Goal: Task Accomplishment & Management: Complete application form

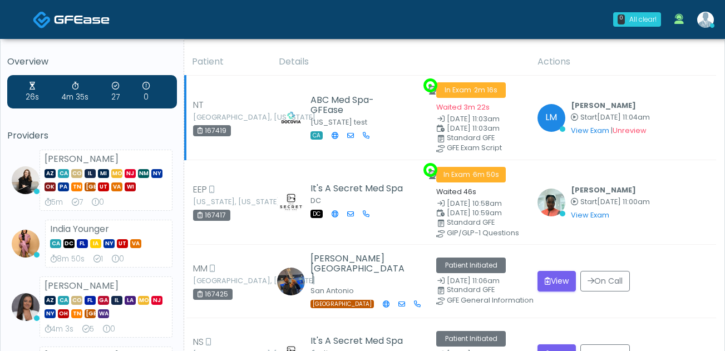
scroll to position [4, 0]
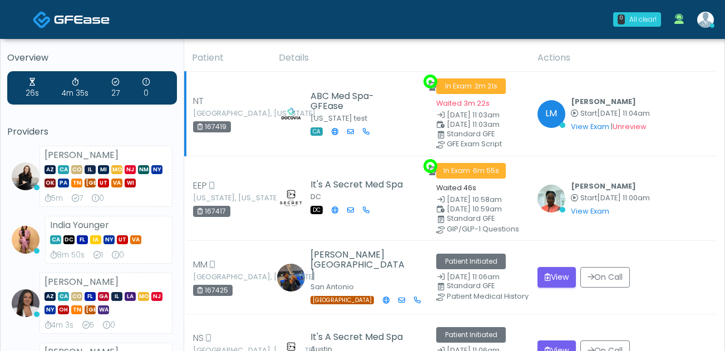
click at [463, 88] on span "In Exam · 2m 21s" at bounding box center [471, 86] width 70 height 16
click at [597, 127] on link "View Exam" at bounding box center [590, 126] width 38 height 9
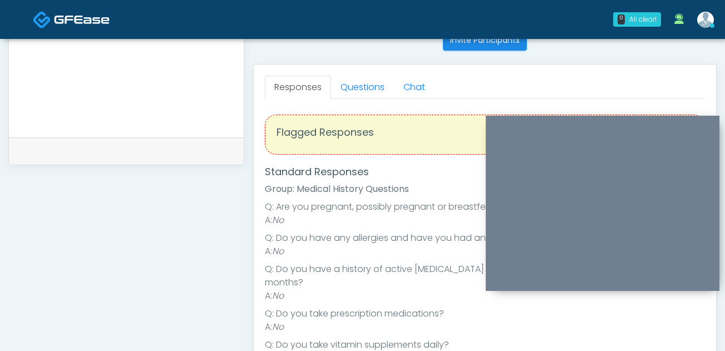
scroll to position [484, 0]
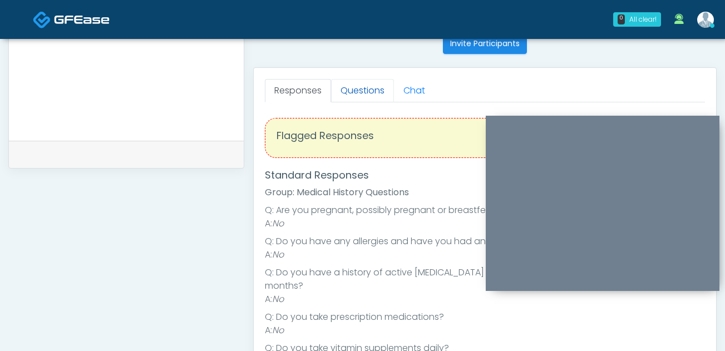
click at [372, 91] on link "Questions" at bounding box center [362, 90] width 63 height 23
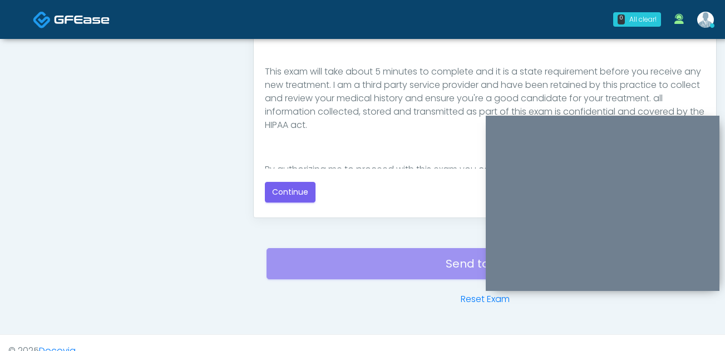
scroll to position [97, 0]
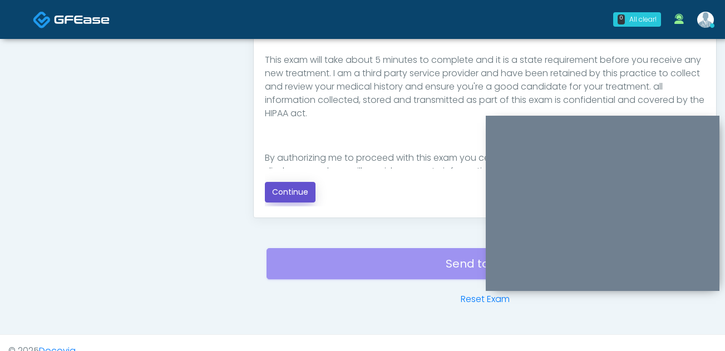
click at [293, 194] on button "Continue" at bounding box center [290, 192] width 51 height 21
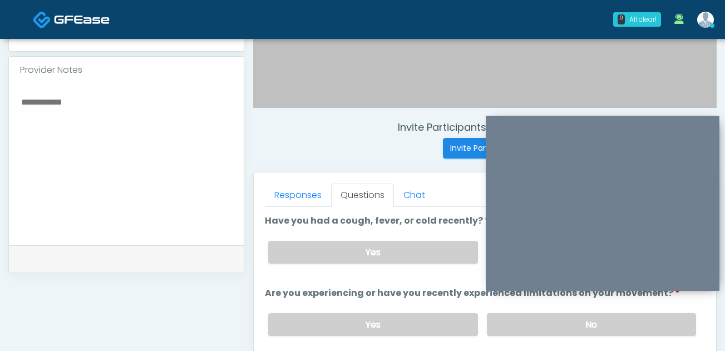
scroll to position [382, 0]
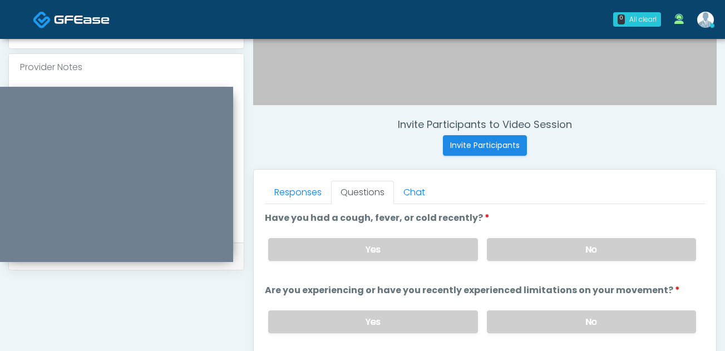
drag, startPoint x: 529, startPoint y: 124, endPoint x: 50, endPoint y: 99, distance: 479.3
click at [45, 97] on div at bounding box center [116, 174] width 234 height 175
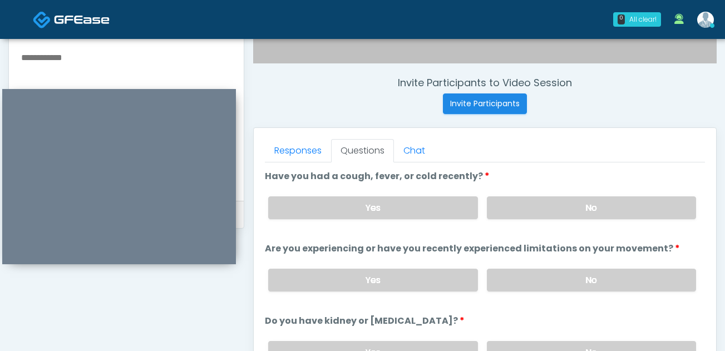
scroll to position [425, 0]
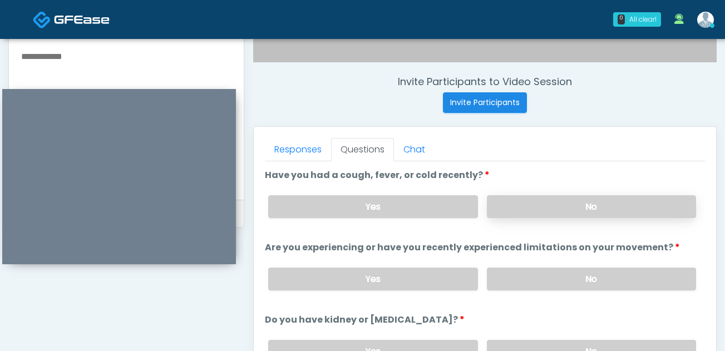
click at [545, 206] on label "No" at bounding box center [591, 206] width 209 height 23
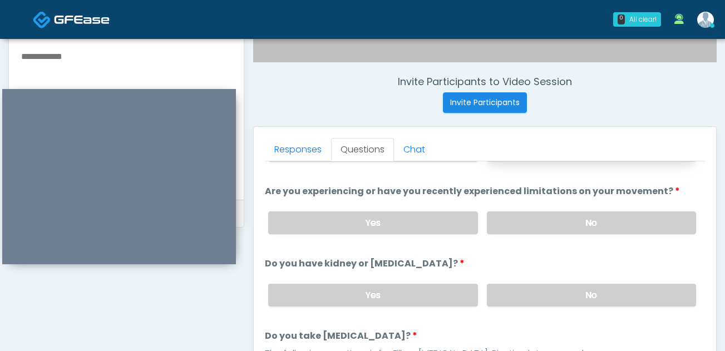
scroll to position [58, 0]
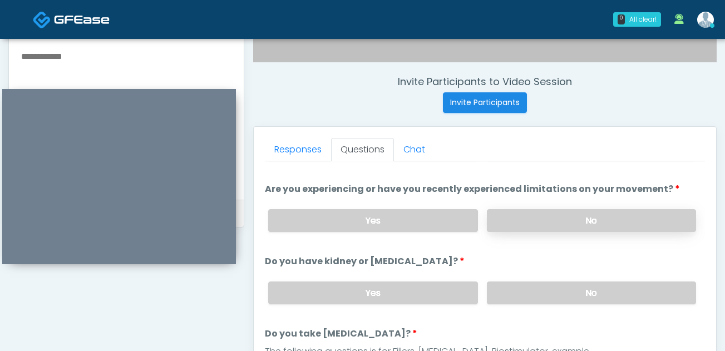
click at [547, 222] on label "No" at bounding box center [591, 220] width 209 height 23
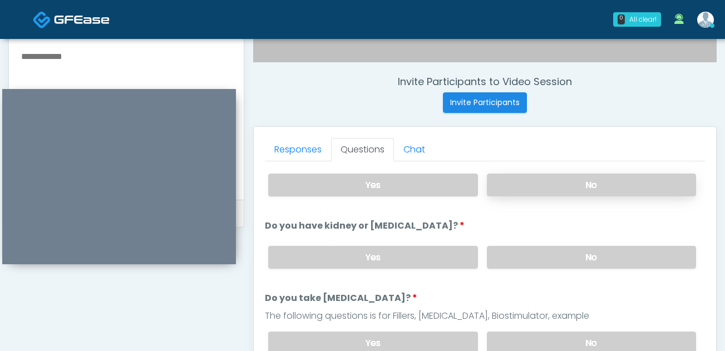
scroll to position [102, 0]
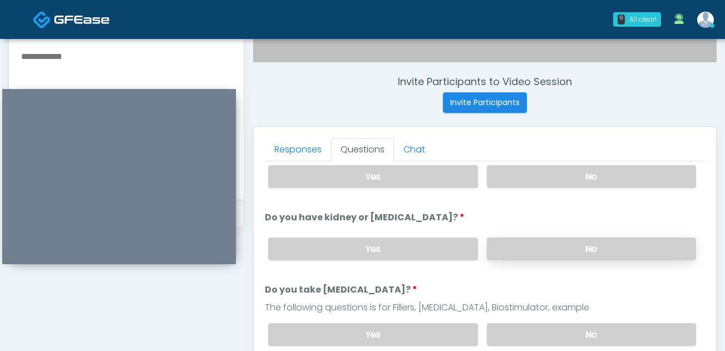
click at [550, 254] on label "No" at bounding box center [591, 249] width 209 height 23
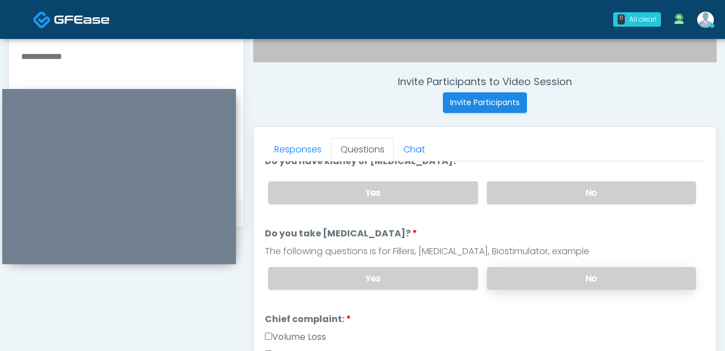
click at [550, 278] on label "No" at bounding box center [591, 278] width 209 height 23
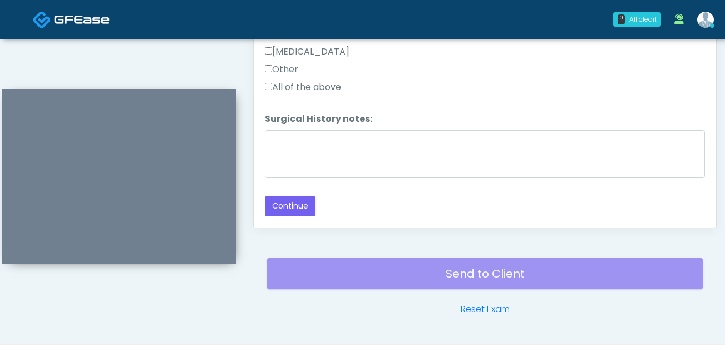
scroll to position [674, 0]
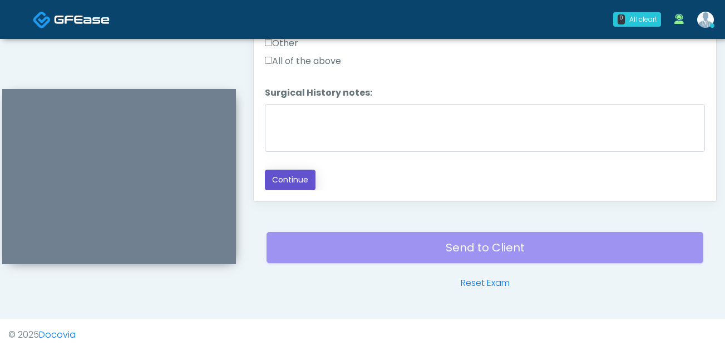
click at [294, 174] on button "Continue" at bounding box center [290, 180] width 51 height 21
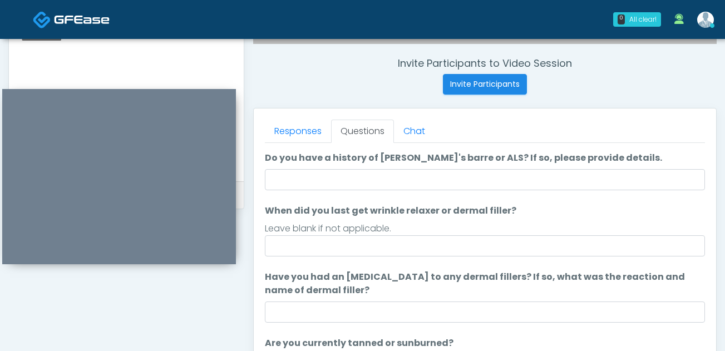
scroll to position [33, 0]
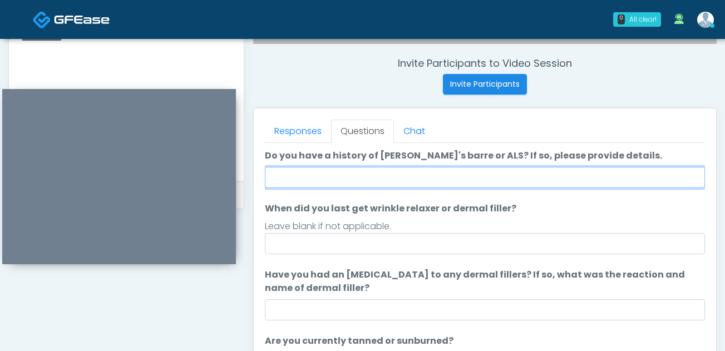
click at [488, 175] on input "Do you have a history of Guillain's barre or ALS? If so, please provide details." at bounding box center [485, 177] width 440 height 21
type input "**"
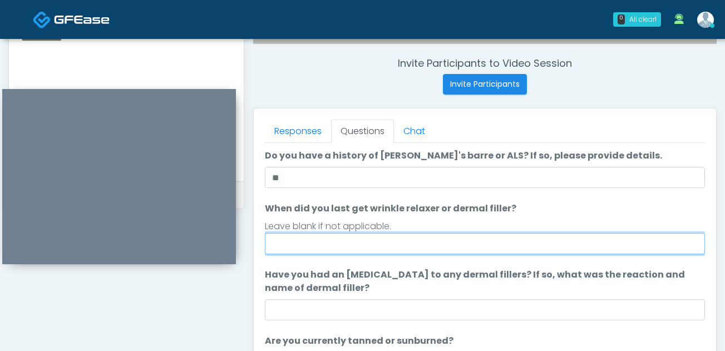
click at [418, 246] on input "When did you last get wrinkle relaxer or dermal filler?" at bounding box center [485, 243] width 440 height 21
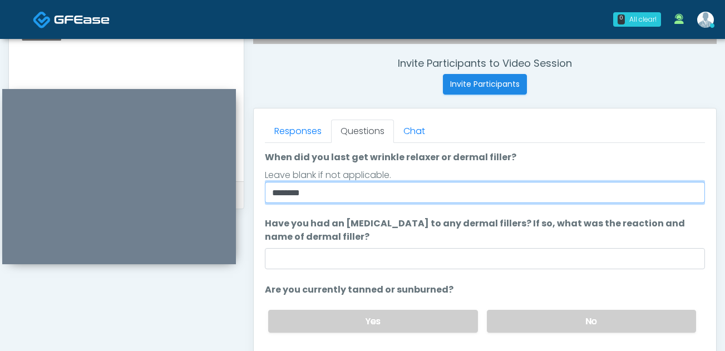
scroll to position [85, 0]
type input "********"
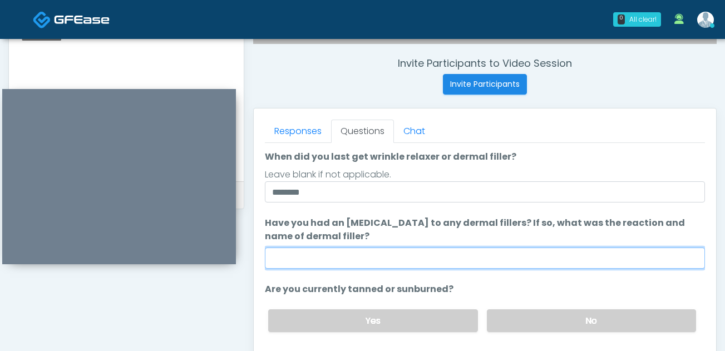
click at [428, 257] on input "Have you had an allergic response to any dermal fillers? If so, what was the re…" at bounding box center [485, 258] width 440 height 21
type input "*"
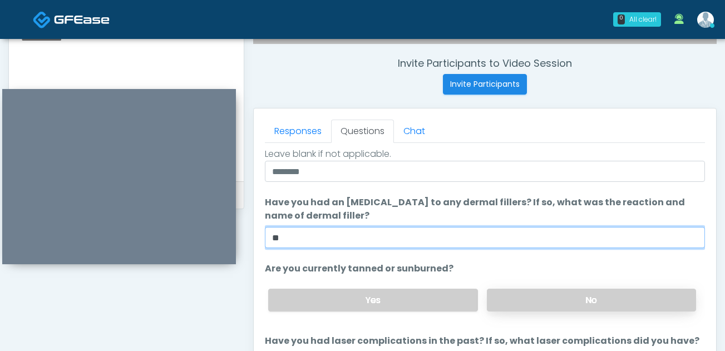
type input "**"
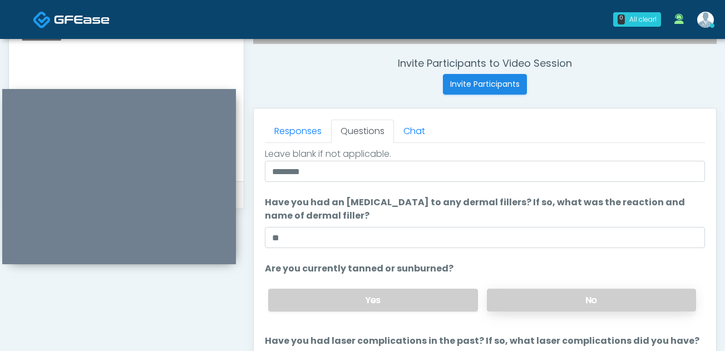
click at [570, 302] on label "No" at bounding box center [591, 300] width 209 height 23
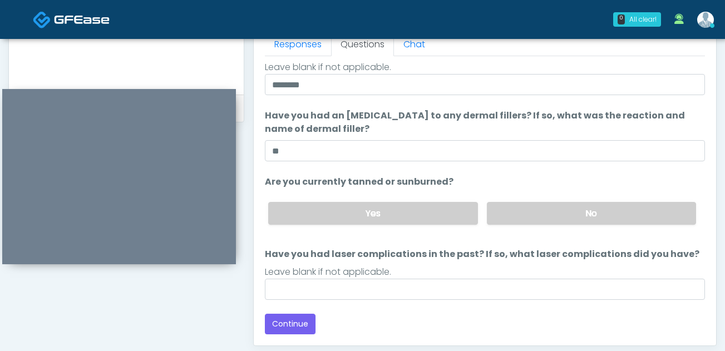
scroll to position [592, 0]
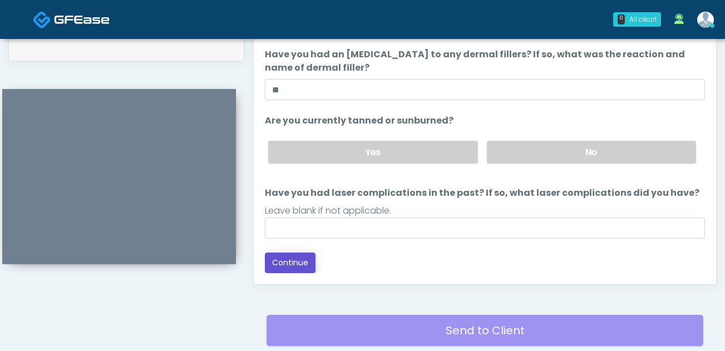
click at [294, 259] on button "Continue" at bounding box center [290, 263] width 51 height 21
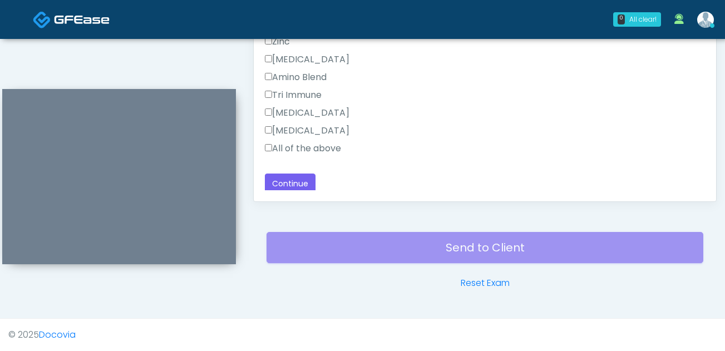
scroll to position [909, 0]
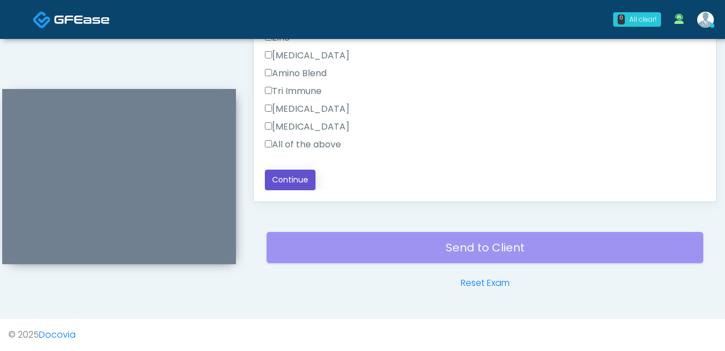
click at [286, 178] on button "Continue" at bounding box center [290, 180] width 51 height 21
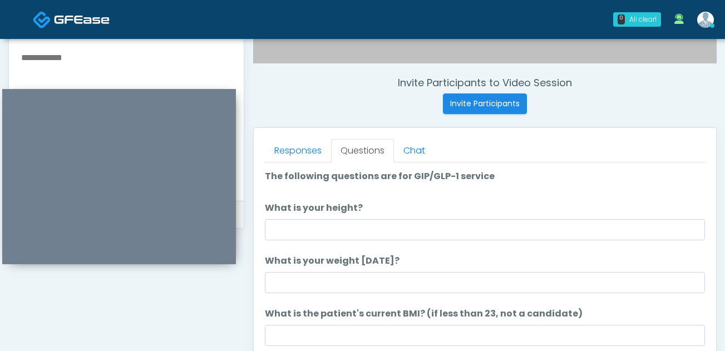
scroll to position [459, 0]
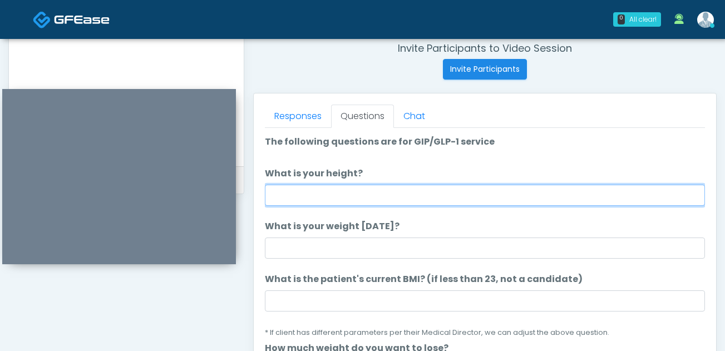
click at [447, 198] on input "What is your height?" at bounding box center [485, 195] width 440 height 21
type input "****"
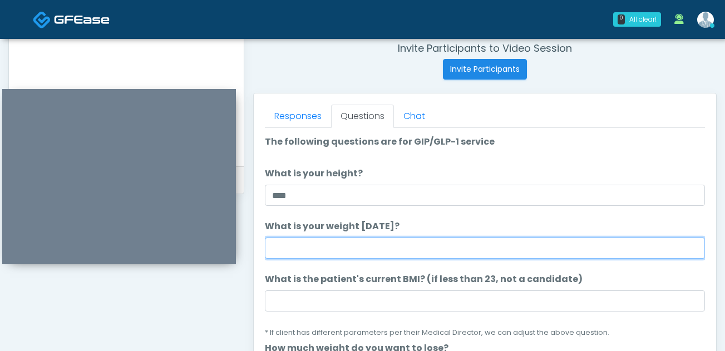
click at [438, 248] on input "What is your weight today?" at bounding box center [485, 248] width 440 height 21
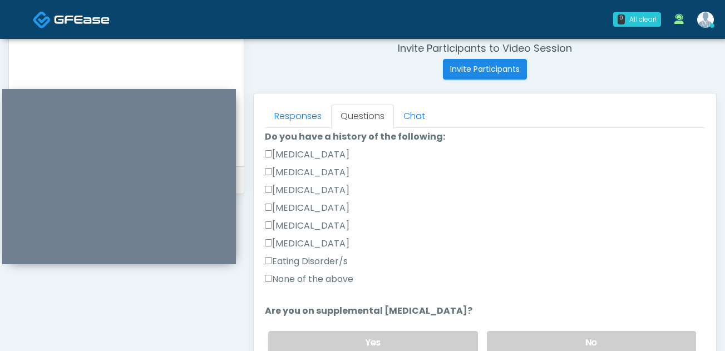
scroll to position [270, 0]
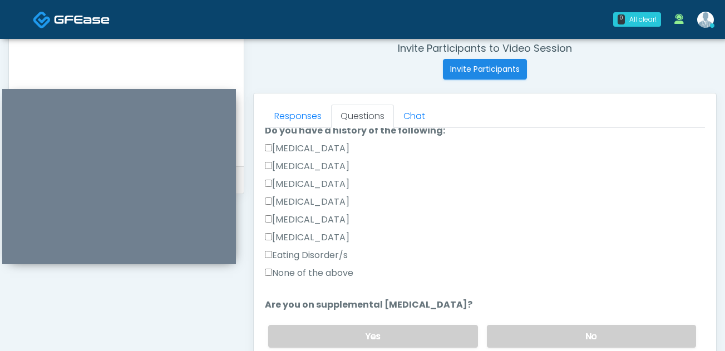
type input "***"
click at [344, 273] on label "None of the above" at bounding box center [309, 273] width 88 height 13
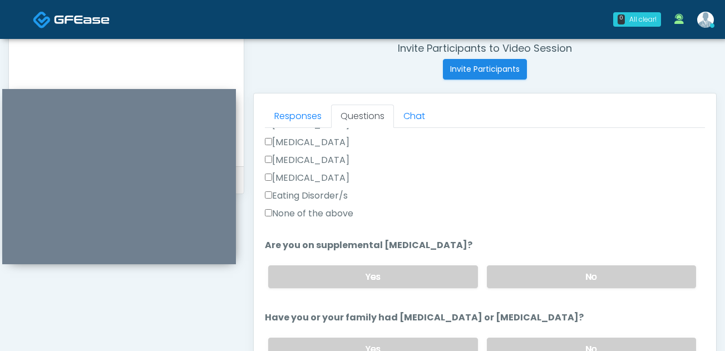
scroll to position [361, 0]
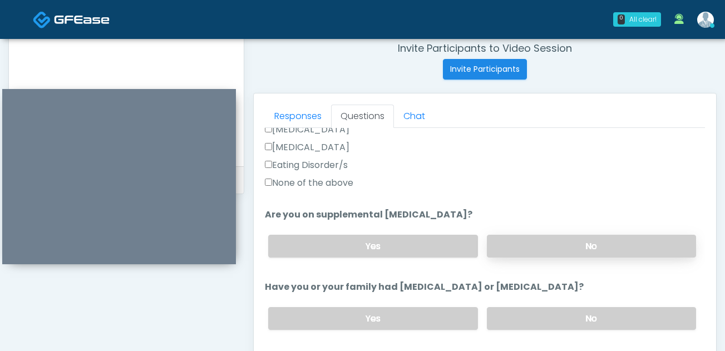
click at [521, 243] on label "No" at bounding box center [591, 246] width 209 height 23
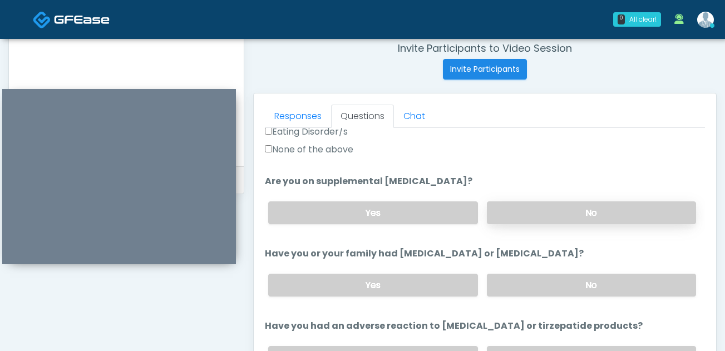
scroll to position [450, 0]
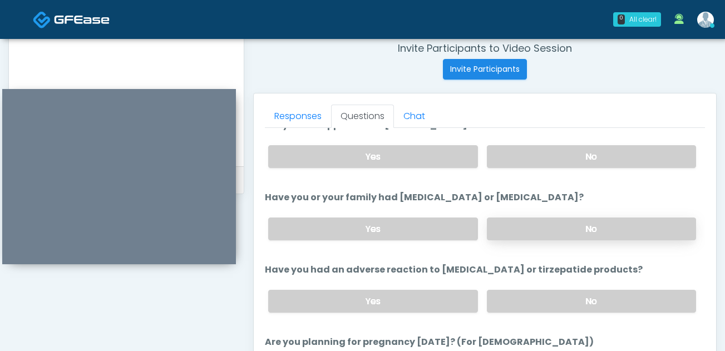
click at [523, 228] on label "No" at bounding box center [591, 229] width 209 height 23
click at [546, 298] on label "No" at bounding box center [591, 301] width 209 height 23
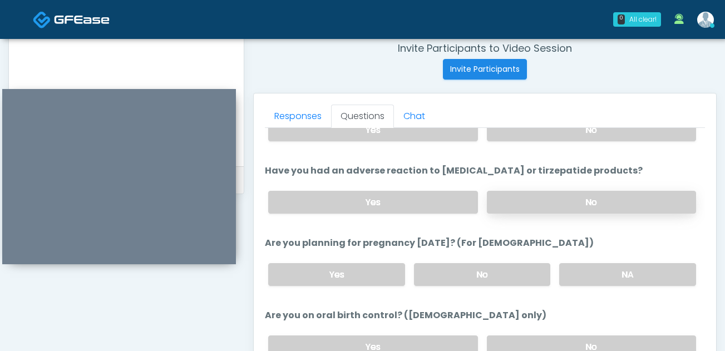
scroll to position [550, 0]
click at [510, 271] on label "No" at bounding box center [482, 274] width 137 height 23
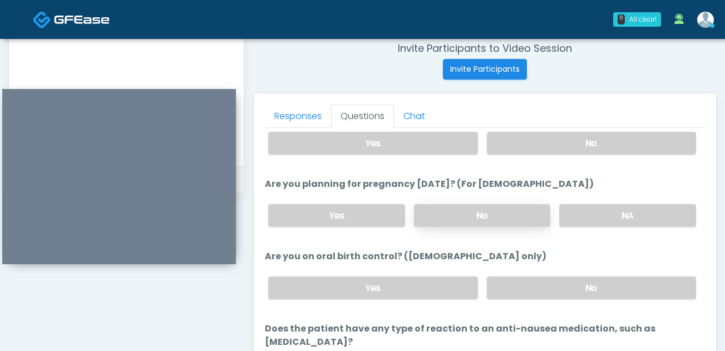
scroll to position [617, 0]
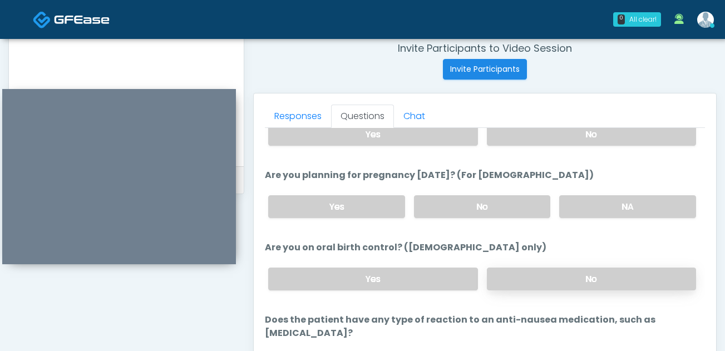
click at [535, 279] on label "No" at bounding box center [591, 279] width 209 height 23
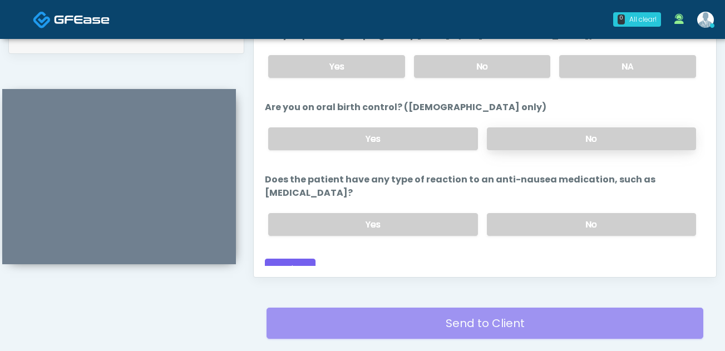
scroll to position [610, 0]
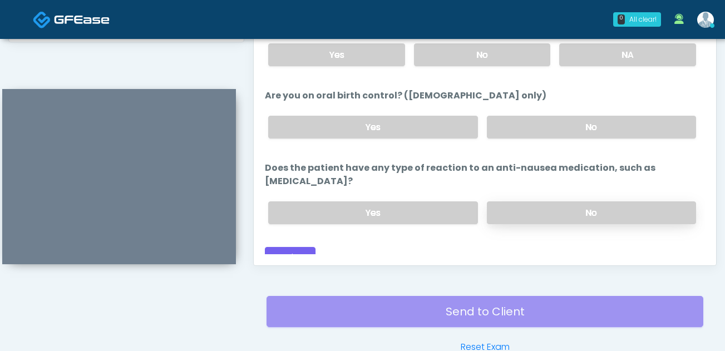
click at [573, 201] on label "No" at bounding box center [591, 212] width 209 height 23
click at [285, 247] on button "Continue" at bounding box center [290, 257] width 51 height 21
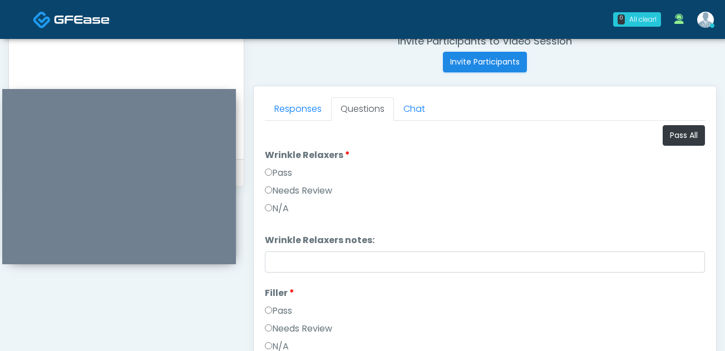
scroll to position [463, 0]
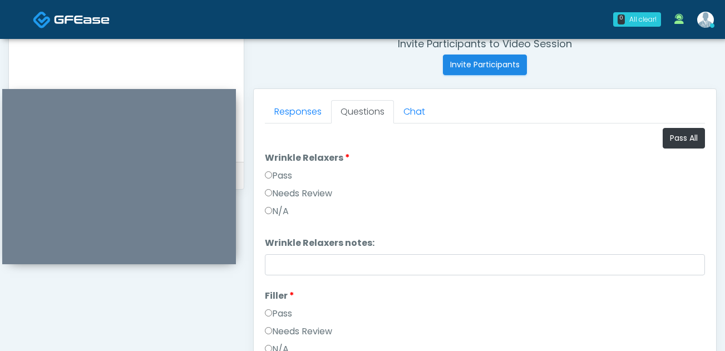
click at [277, 174] on label "Pass" at bounding box center [278, 175] width 27 height 13
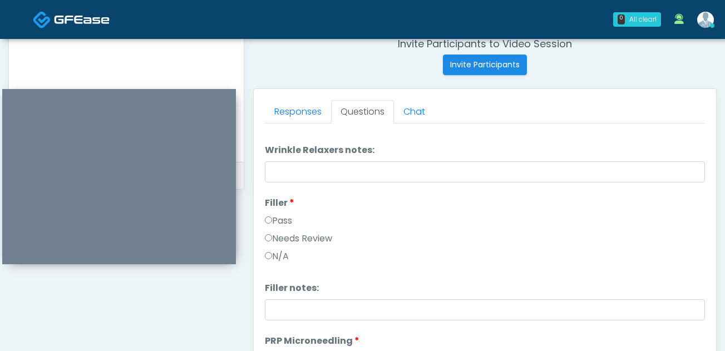
click at [277, 220] on label "Pass" at bounding box center [278, 220] width 27 height 13
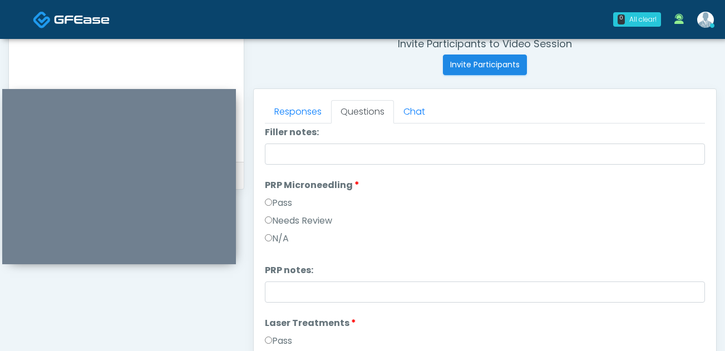
scroll to position [283, 0]
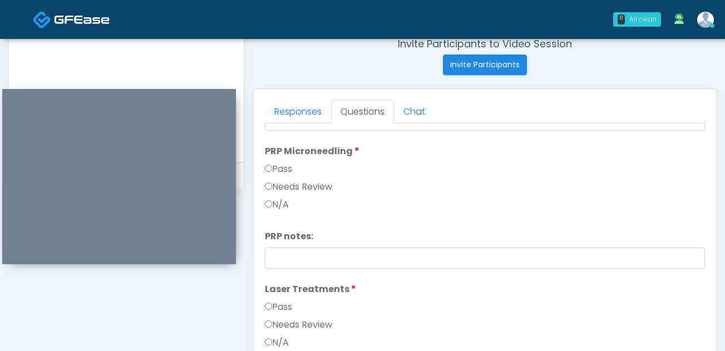
click at [277, 168] on label "Pass" at bounding box center [278, 169] width 27 height 13
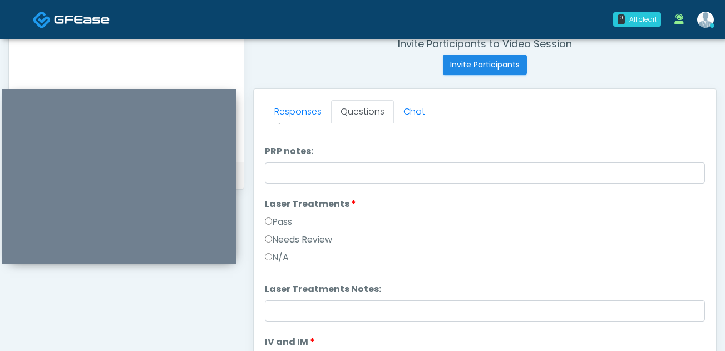
scroll to position [387, 0]
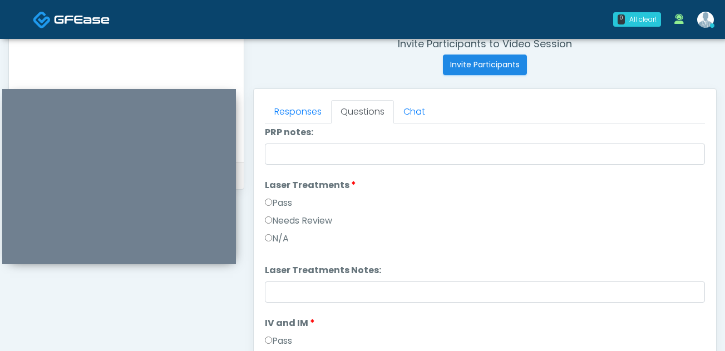
click at [279, 205] on label "Pass" at bounding box center [278, 202] width 27 height 13
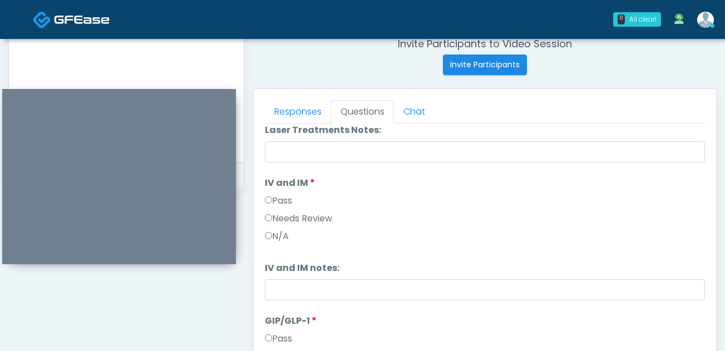
click at [278, 202] on label "Pass" at bounding box center [278, 200] width 27 height 13
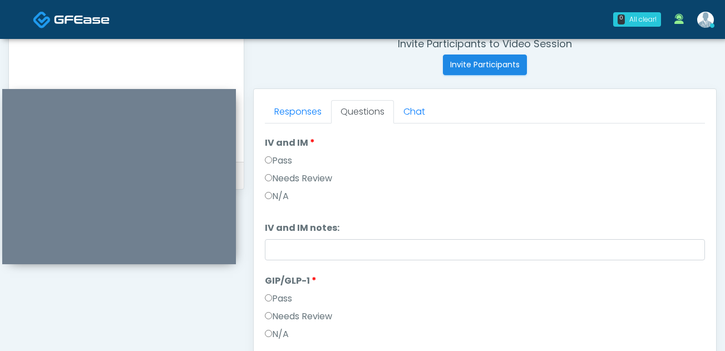
scroll to position [598, 0]
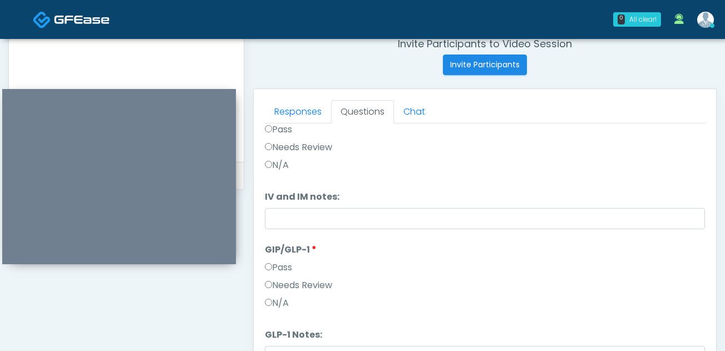
click at [280, 270] on label "Pass" at bounding box center [278, 267] width 27 height 13
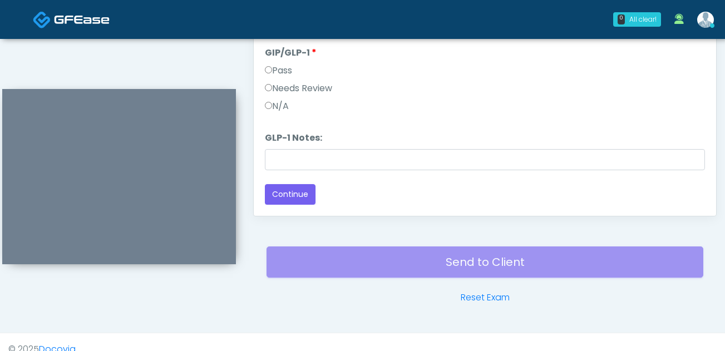
scroll to position [674, 0]
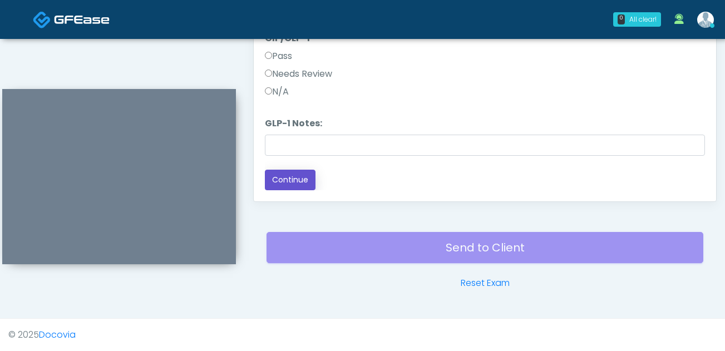
click at [289, 179] on button "Continue" at bounding box center [290, 180] width 51 height 21
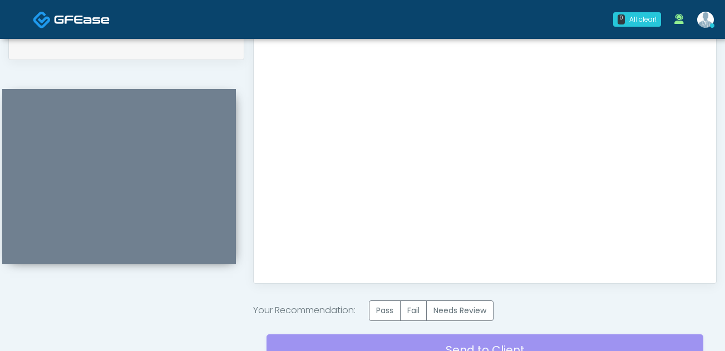
scroll to position [649, 0]
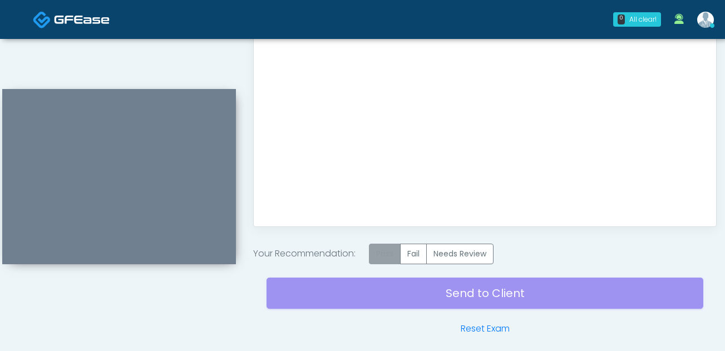
click at [388, 252] on label "Pass" at bounding box center [385, 254] width 32 height 21
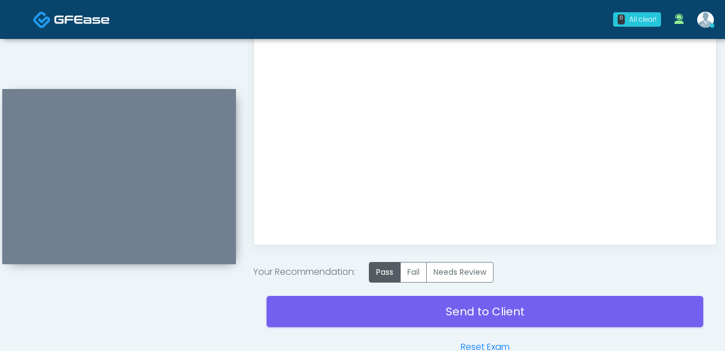
scroll to position [695, 0]
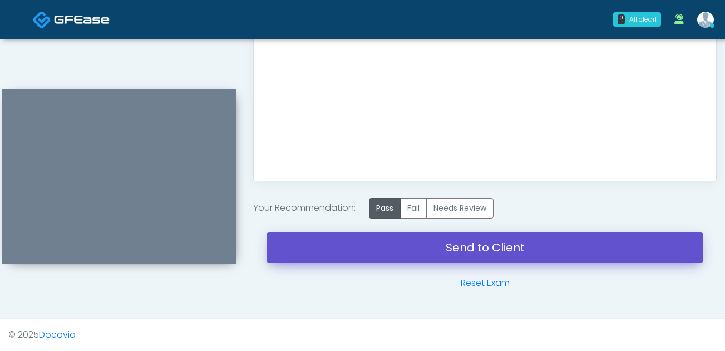
click at [498, 254] on link "Send to Client" at bounding box center [485, 247] width 437 height 31
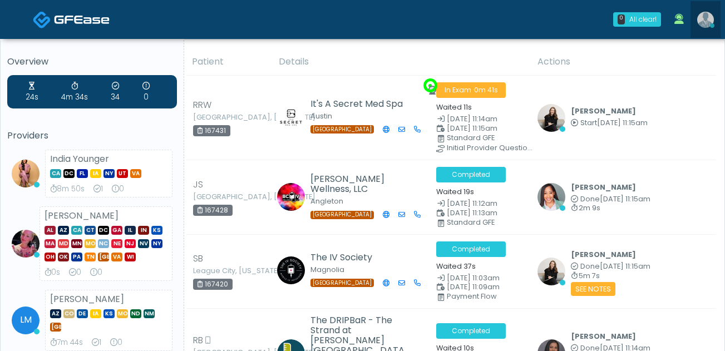
click at [709, 18] on img at bounding box center [705, 20] width 17 height 16
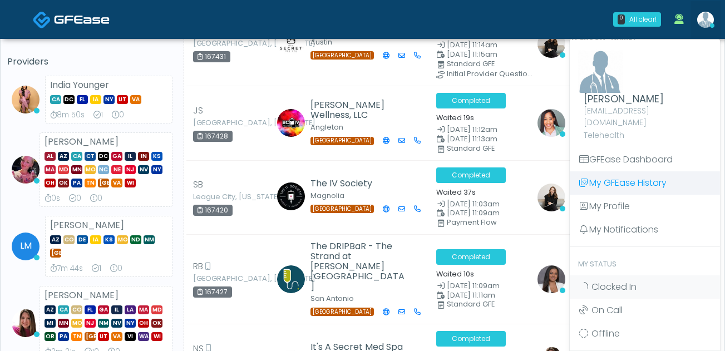
scroll to position [201, 0]
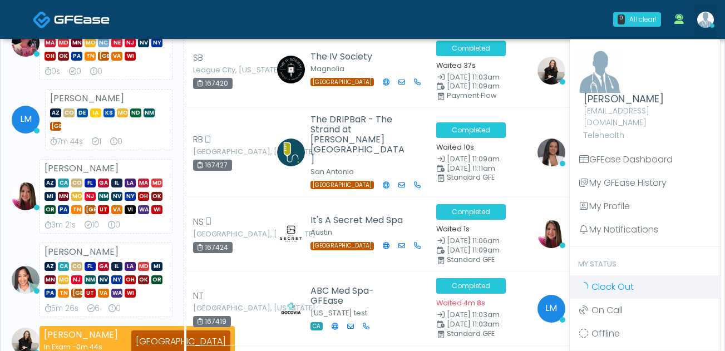
click at [604, 280] on span "Clock Out" at bounding box center [613, 286] width 42 height 13
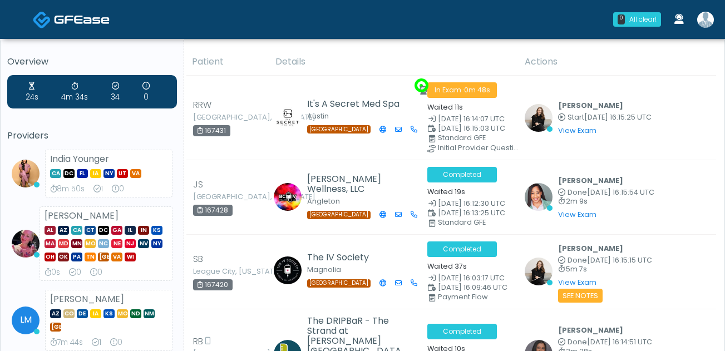
click at [706, 23] on img at bounding box center [705, 20] width 17 height 16
